Goal: Task Accomplishment & Management: Complete application form

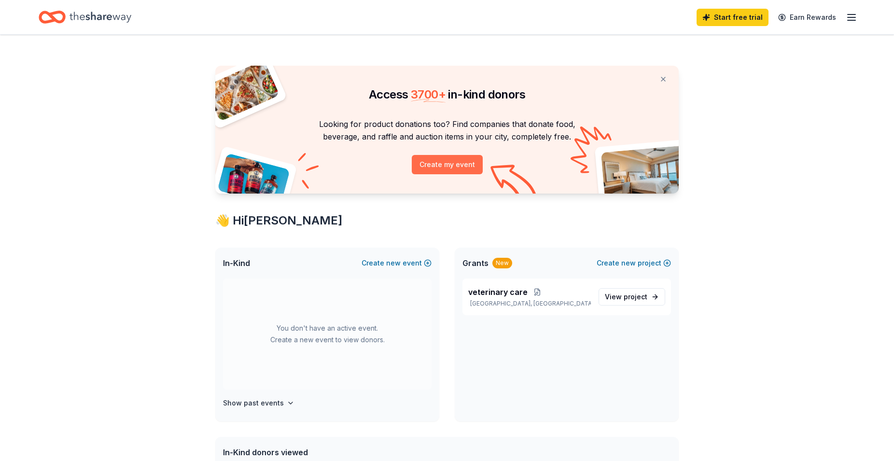
click at [469, 171] on button "Create my event" at bounding box center [447, 164] width 71 height 19
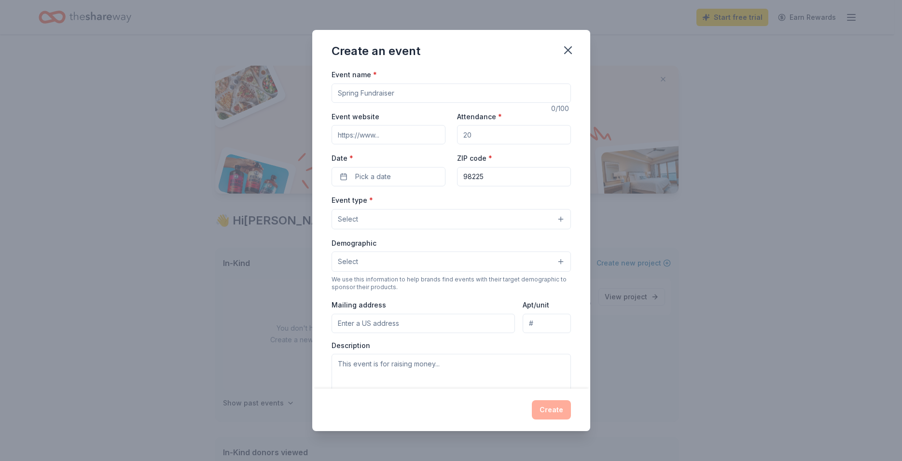
click at [407, 92] on input "Event name *" at bounding box center [451, 93] width 239 height 19
type input "Free Pet Vaccination Clinic"
click at [373, 140] on input "Event website" at bounding box center [389, 134] width 114 height 19
type input "[DOMAIN_NAME]"
click at [483, 134] on input "Attendance *" at bounding box center [514, 134] width 114 height 19
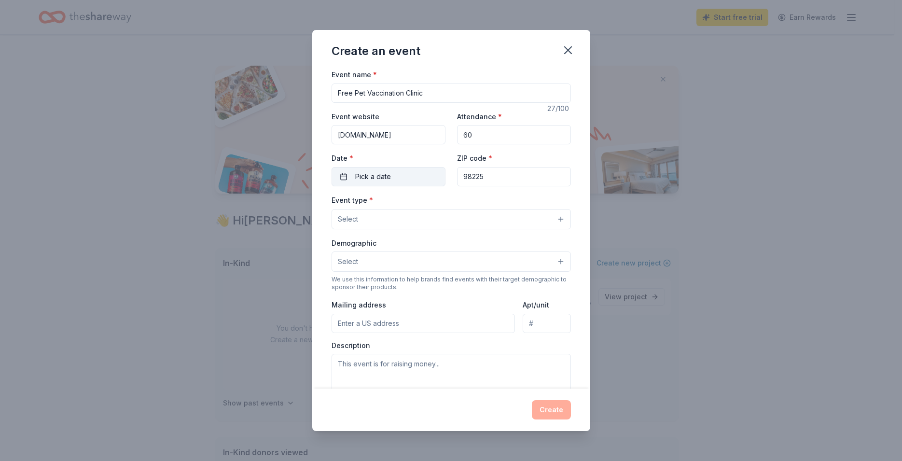
type input "60"
click at [436, 178] on button "Pick a date" at bounding box center [389, 176] width 114 height 19
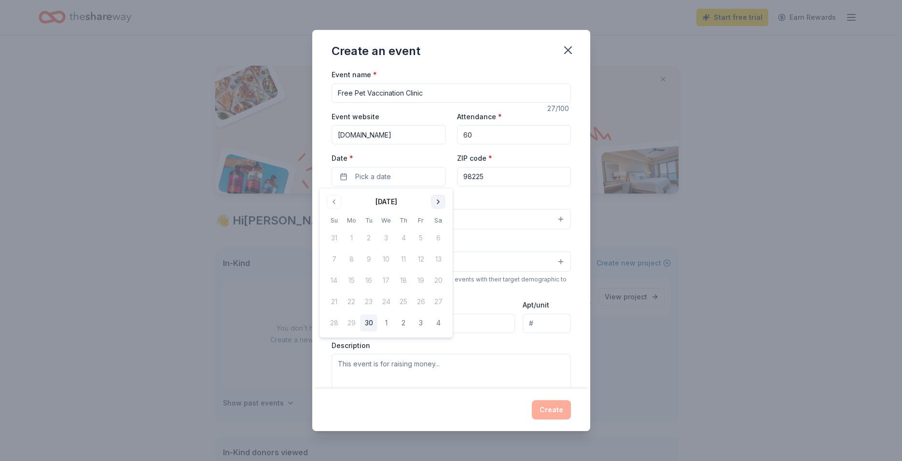
click at [442, 202] on button "Go to next month" at bounding box center [438, 202] width 14 height 14
click at [409, 240] on button "1" at bounding box center [403, 237] width 17 height 17
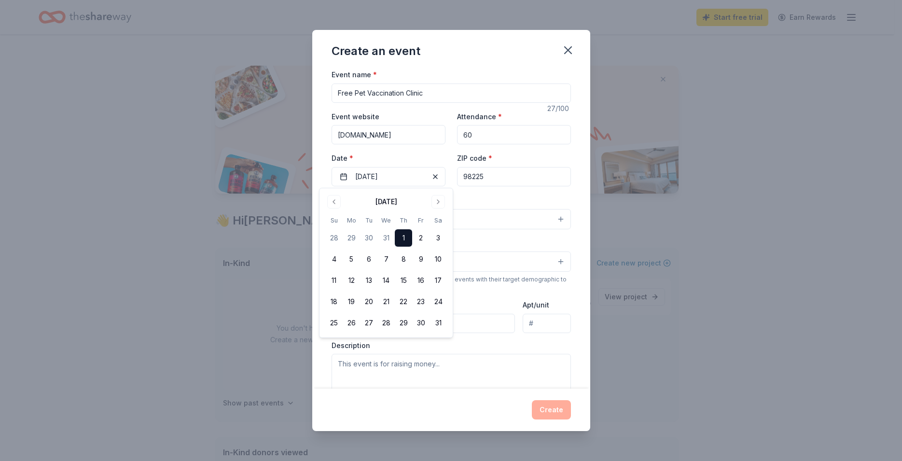
click at [512, 176] on input "98225" at bounding box center [514, 176] width 114 height 19
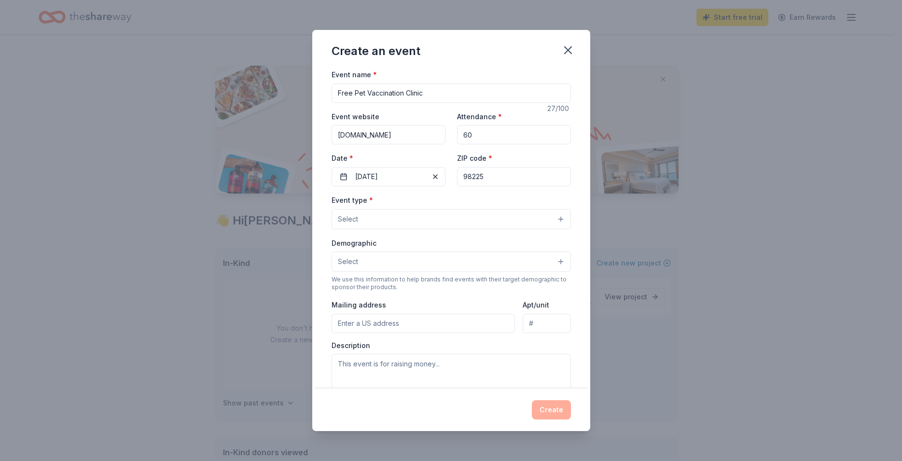
click at [553, 222] on button "Select" at bounding box center [451, 219] width 239 height 20
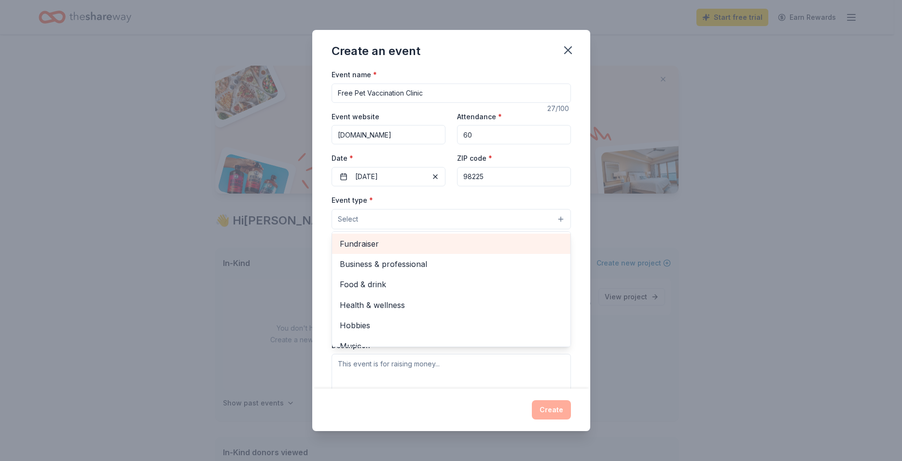
click at [363, 242] on span "Fundraiser" at bounding box center [451, 243] width 223 height 13
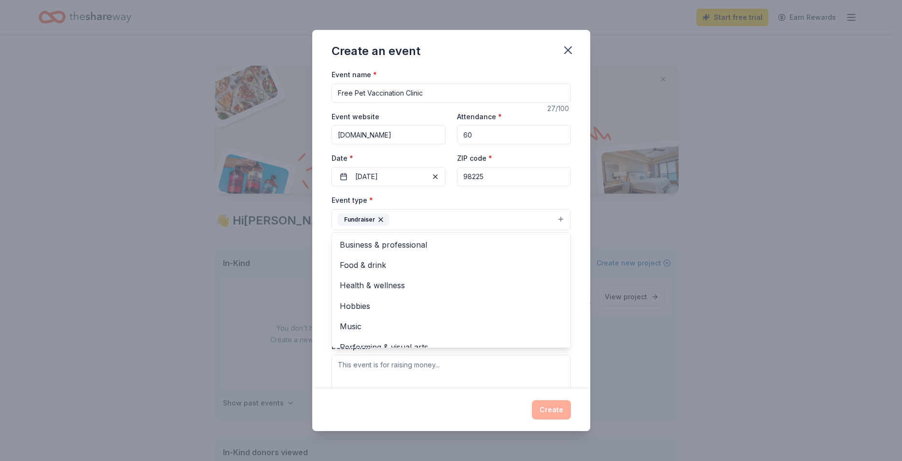
click at [572, 241] on div "Event name * Free Pet Vaccination Clinic 27 /100 Event website [DOMAIN_NAME] At…" at bounding box center [451, 229] width 278 height 320
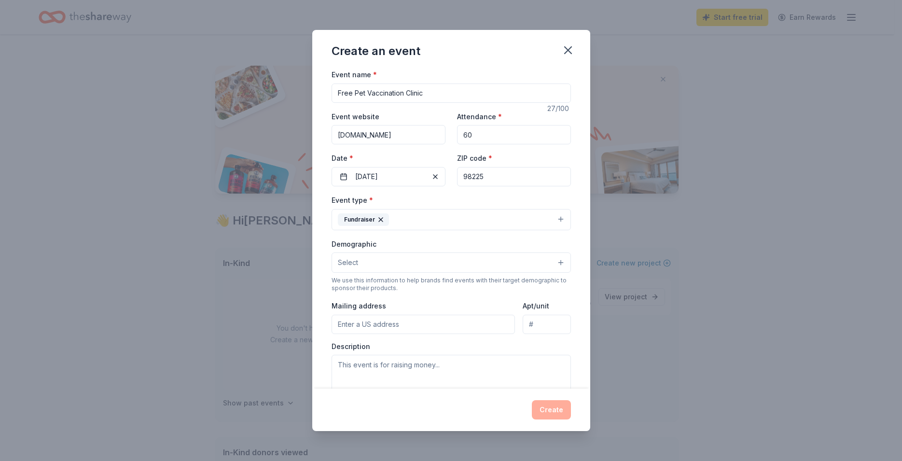
click at [557, 264] on button "Select" at bounding box center [451, 262] width 239 height 20
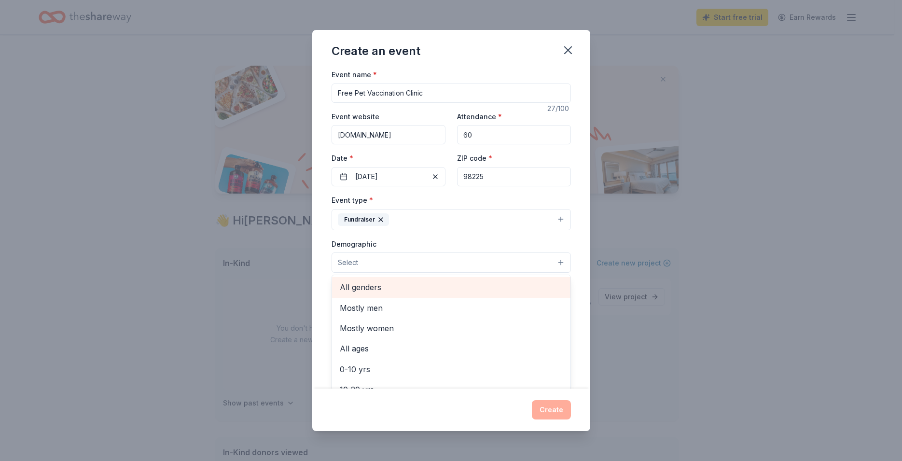
click at [471, 288] on span "All genders" at bounding box center [451, 287] width 223 height 13
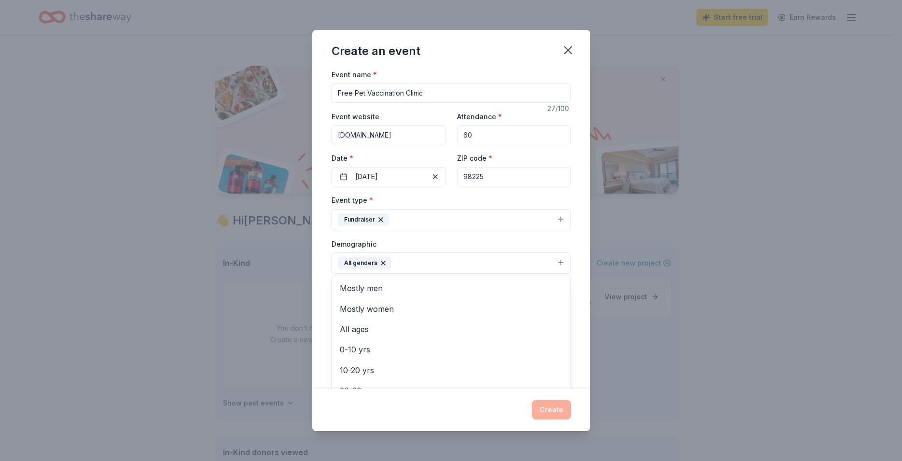
click at [578, 302] on div "Event name * Free Pet Vaccination Clinic 27 /100 Event website [DOMAIN_NAME] At…" at bounding box center [451, 229] width 278 height 320
click at [451, 325] on input "Mailing address" at bounding box center [424, 325] width 184 height 19
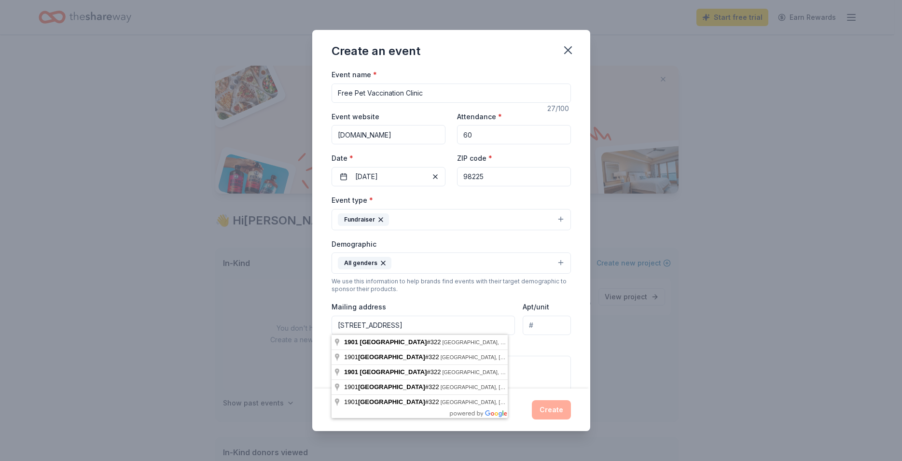
type input "[STREET_ADDRESS]"
click at [541, 328] on input "Apt/unit" at bounding box center [547, 325] width 48 height 19
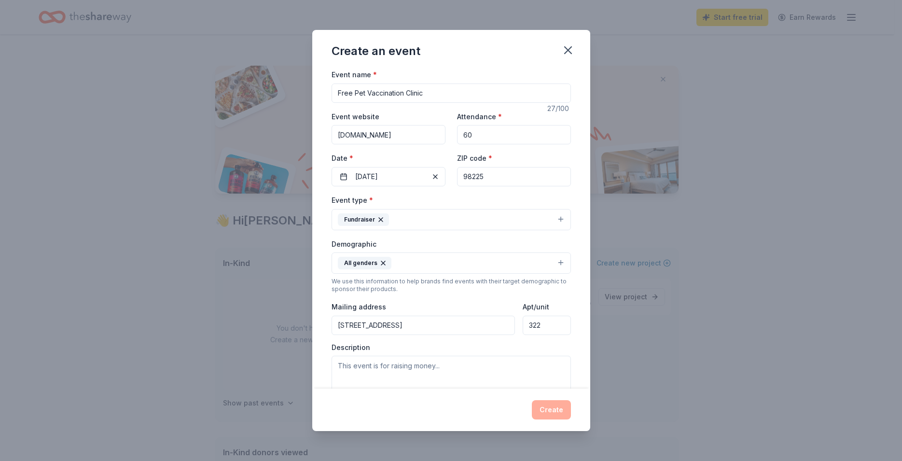
type input "322"
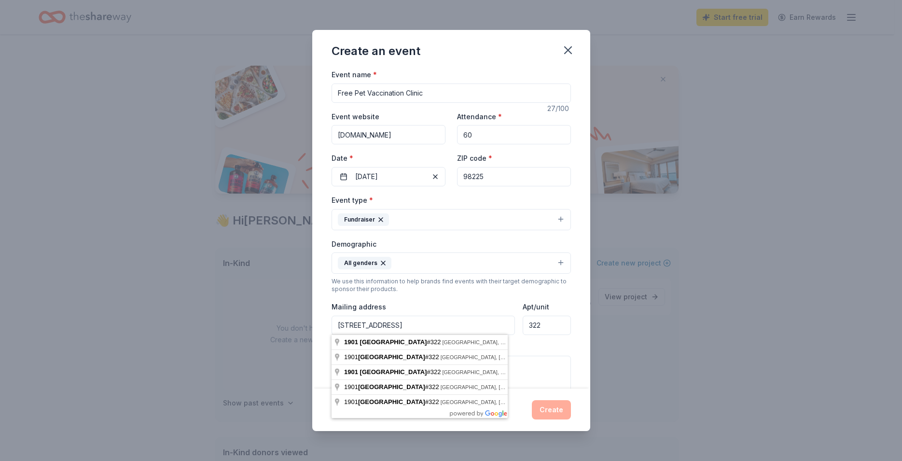
click at [434, 320] on input "[STREET_ADDRESS]" at bounding box center [424, 325] width 184 height 19
type input "[STREET_ADDRESS]"
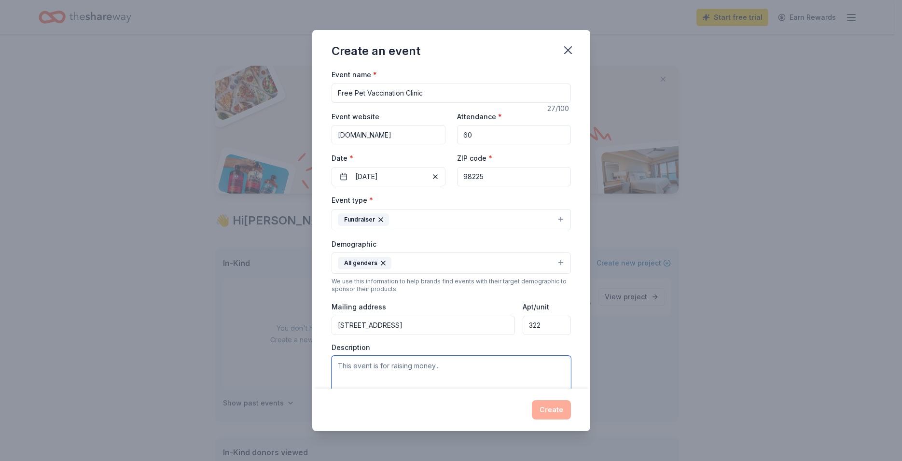
click at [542, 364] on textarea at bounding box center [451, 377] width 239 height 43
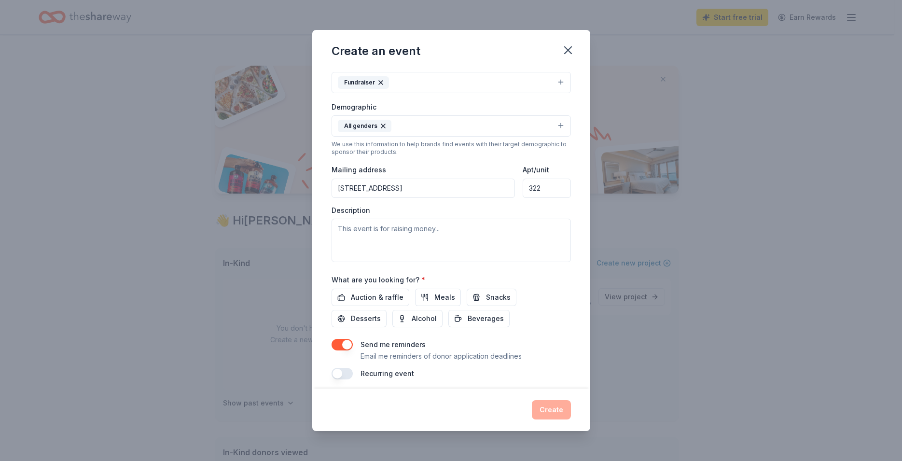
scroll to position [142, 0]
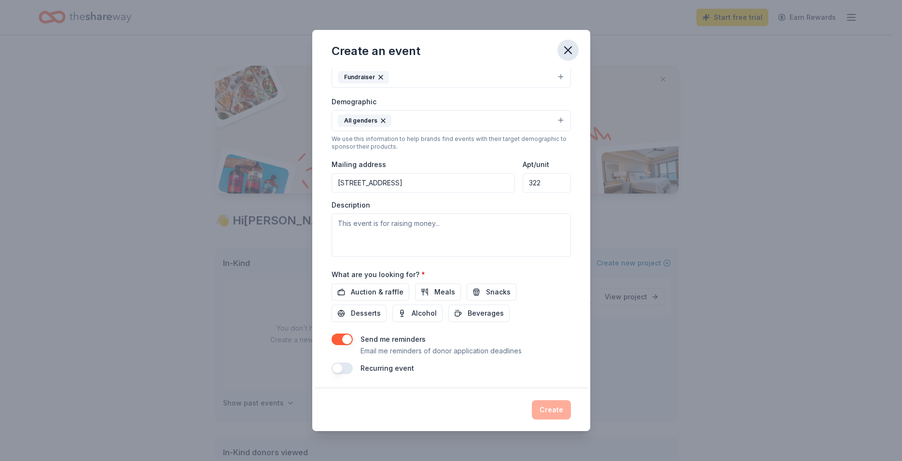
click at [570, 47] on icon "button" at bounding box center [568, 50] width 14 height 14
